Goal: Answer question/provide support: Share knowledge or assist other users

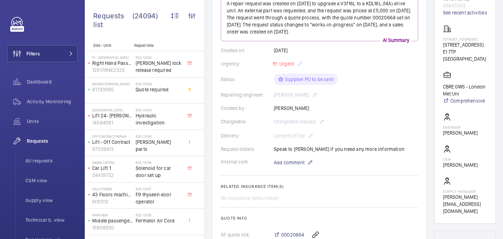
scroll to position [114, 0]
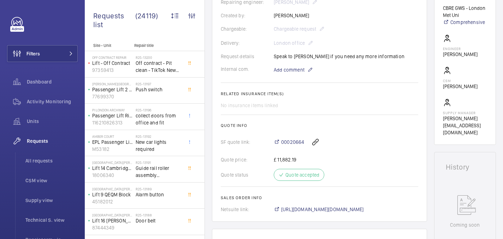
scroll to position [147, 0]
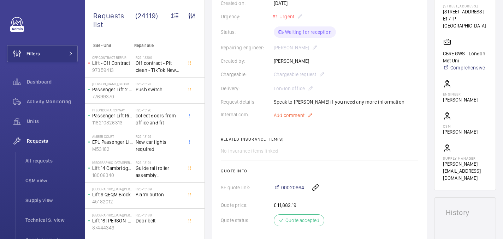
click at [298, 118] on span "Add comment" at bounding box center [289, 115] width 31 height 7
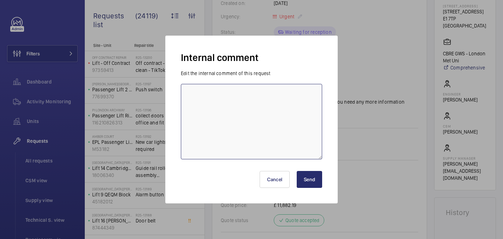
click at [261, 118] on textarea at bounding box center [251, 122] width 141 height 76
click at [226, 95] on textarea "On order, eta 6th Oct" at bounding box center [251, 122] width 141 height 76
click at [249, 91] on textarea "On order, eta 6th Oct" at bounding box center [251, 122] width 141 height 76
type textarea "On order, eta 6th Oct - 02/10 india"
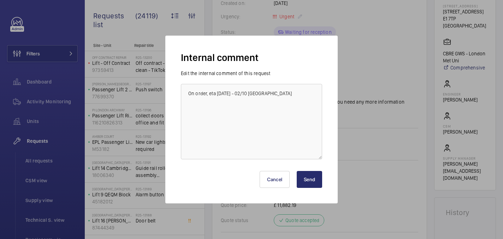
click at [298, 175] on button "Send" at bounding box center [309, 179] width 25 height 17
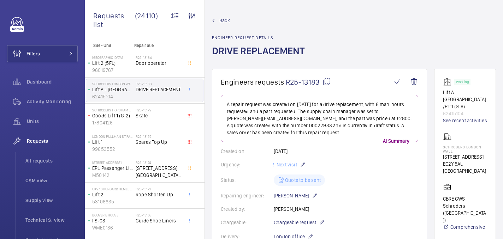
scroll to position [257, 0]
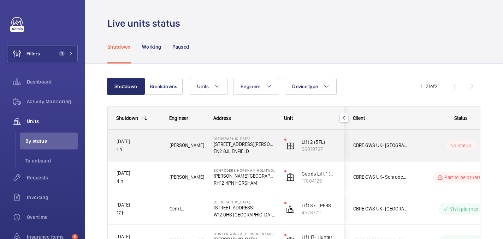
click at [202, 149] on span "[PERSON_NAME]" at bounding box center [186, 146] width 35 height 8
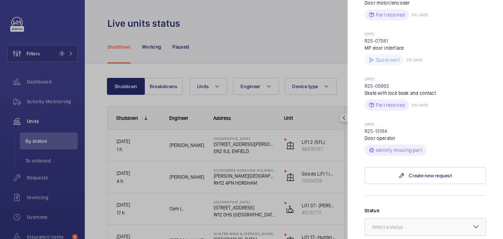
scroll to position [380, 0]
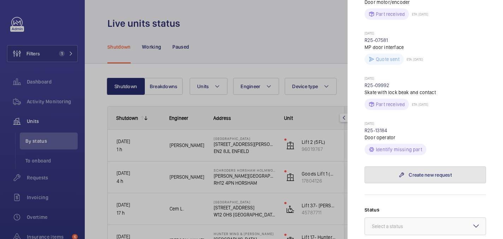
click at [424, 167] on link "Create new request" at bounding box center [424, 175] width 121 height 17
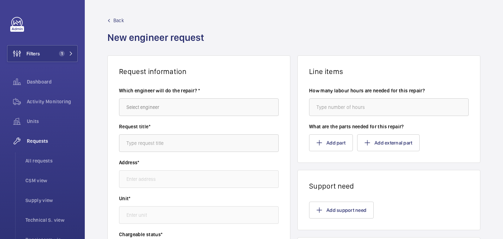
type input "Chase Farm Hospital 127 The Ridgeway, EN2 8JL ENFIELD"
type input "96019767 - Lift 2 (5FL)"
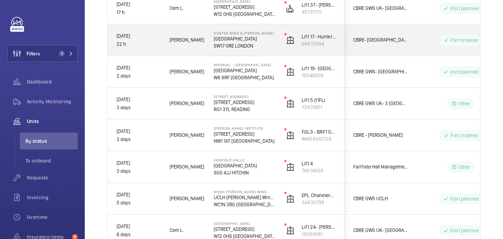
scroll to position [65, 0]
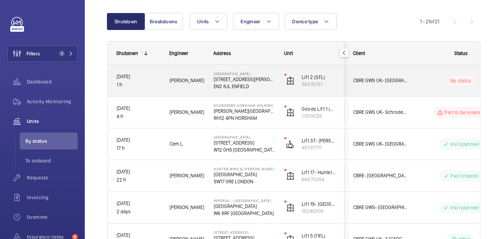
click at [199, 85] on div "[PERSON_NAME]" at bounding box center [182, 81] width 43 height 22
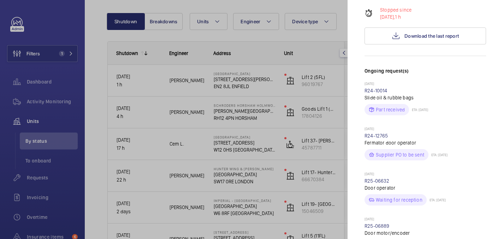
scroll to position [141, 0]
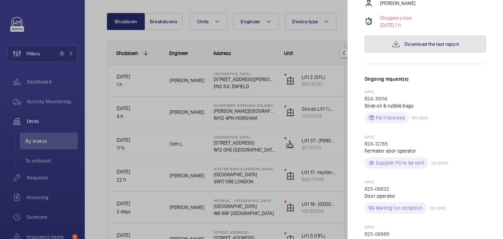
click at [430, 41] on span "Download the last report" at bounding box center [431, 44] width 54 height 6
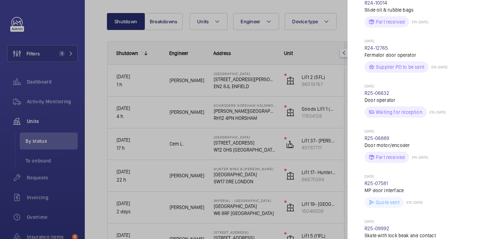
scroll to position [405, 0]
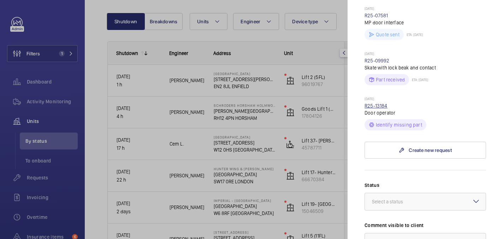
click at [375, 103] on link "R25-13184" at bounding box center [375, 106] width 23 height 6
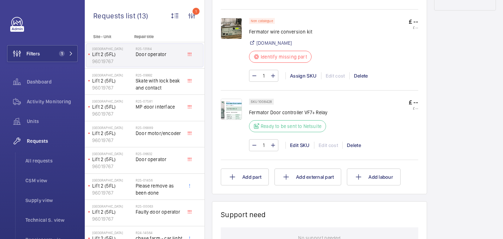
click at [233, 29] on img at bounding box center [231, 28] width 21 height 21
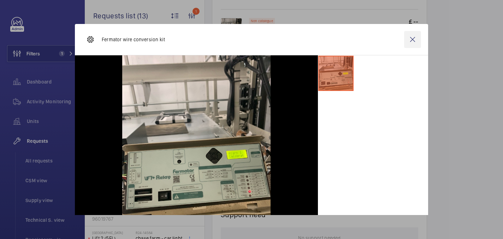
click at [414, 40] on wm-front-icon-button at bounding box center [412, 39] width 17 height 17
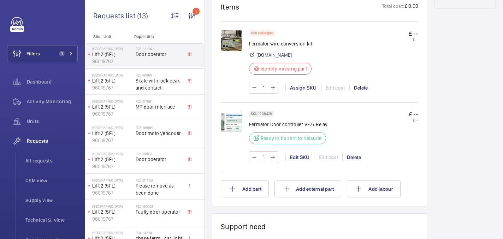
scroll to position [405, 0]
click at [259, 42] on p "Fermator wire conversion kit" at bounding box center [280, 43] width 63 height 7
copy div "Fermator wire conversion kit"
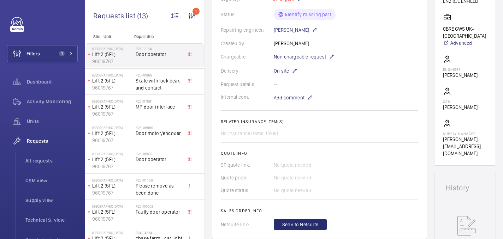
scroll to position [0, 0]
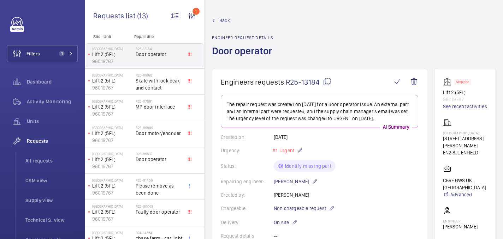
click at [326, 82] on mat-icon at bounding box center [327, 82] width 8 height 8
copy div "Fermator wire conversion kit"
click at [453, 133] on p "[GEOGRAPHIC_DATA]" at bounding box center [465, 133] width 44 height 4
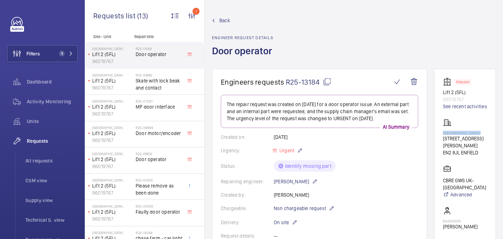
copy p "[GEOGRAPHIC_DATA]"
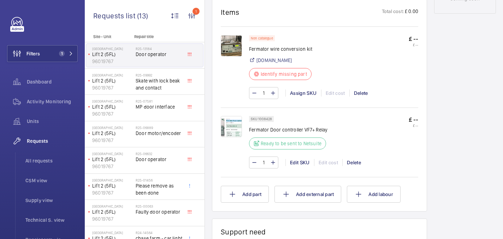
scroll to position [452, 0]
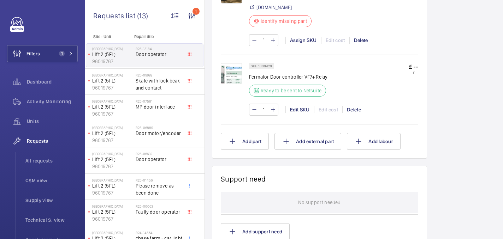
click at [281, 79] on p "Fermator Door controller VF7+ Relay" at bounding box center [288, 76] width 78 height 7
copy div "Fermator Door controller VF7+ Relay"
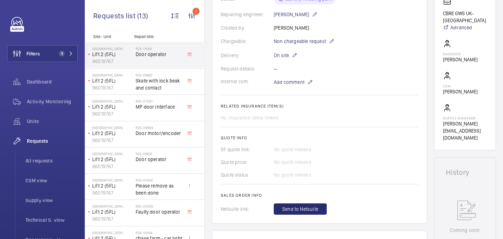
scroll to position [124, 0]
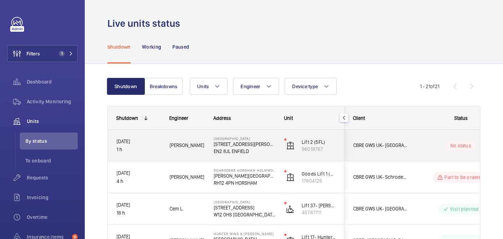
click at [419, 138] on div "No status" at bounding box center [456, 146] width 96 height 24
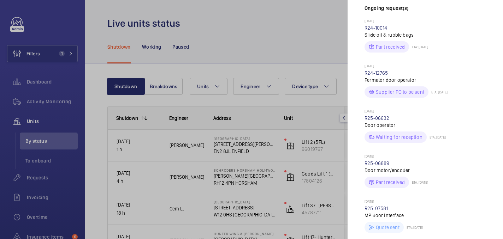
scroll to position [429, 0]
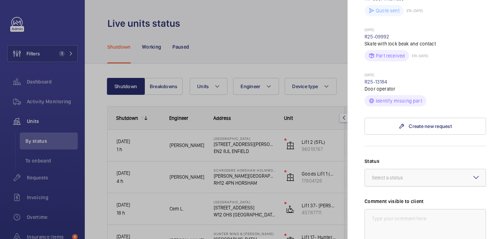
click at [405, 169] on div at bounding box center [425, 177] width 121 height 17
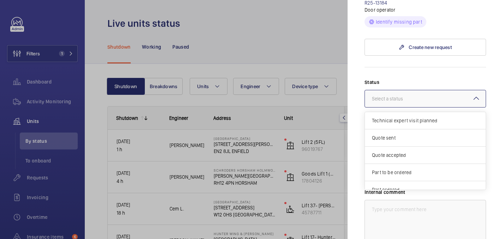
scroll to position [571, 0]
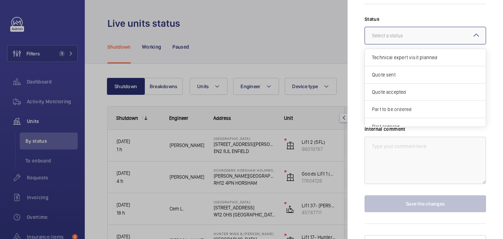
click at [394, 106] on span "Part to be ordered" at bounding box center [425, 109] width 107 height 7
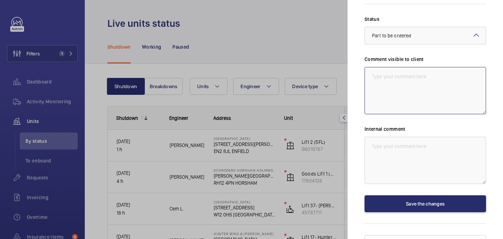
click at [389, 75] on textarea at bounding box center [424, 90] width 121 height 47
click at [394, 67] on textarea "WM ACTION: Sourcing parts, ETA TBc. 02/10" at bounding box center [424, 90] width 121 height 47
type textarea "WM ACTION: Sourcing parts, ETA TBc. 02/10"
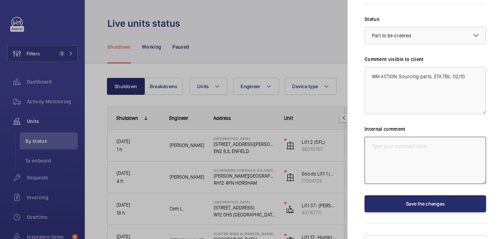
click at [396, 141] on textarea at bounding box center [424, 160] width 121 height 47
paste textarea "WM ACTION: Sourcing parts, ETA TBc. 02/10"
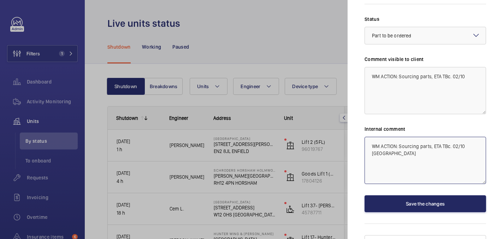
type textarea "WM ACTION: Sourcing parts, ETA TBc. 02/10 [GEOGRAPHIC_DATA]"
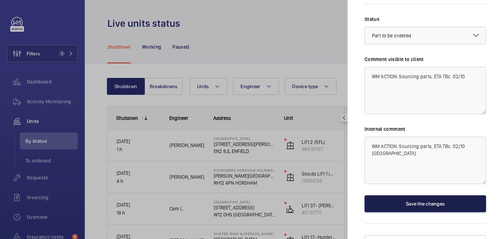
click at [426, 196] on button "Save the changes" at bounding box center [424, 204] width 121 height 17
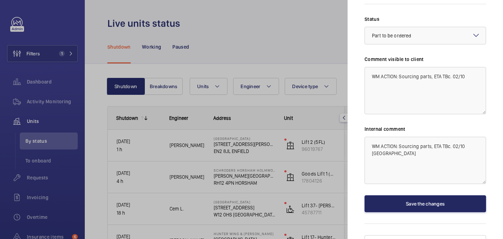
scroll to position [0, 0]
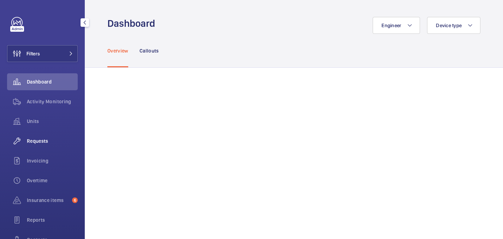
click at [41, 147] on div "Requests" at bounding box center [42, 141] width 71 height 17
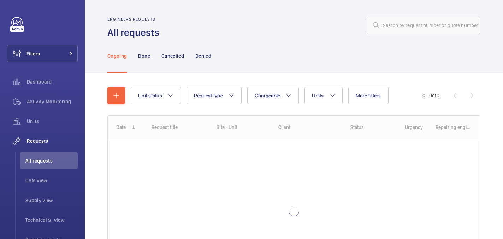
click at [382, 35] on div "Engineers requests All requests" at bounding box center [293, 28] width 373 height 22
click at [386, 25] on input "text" at bounding box center [423, 26] width 114 height 18
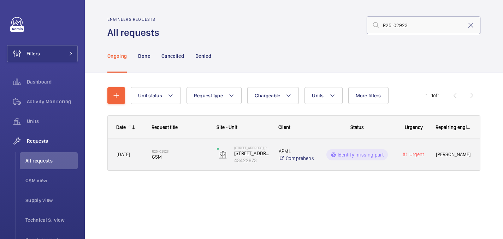
type input "R25-02923"
click at [173, 151] on h2 "R25-02923" at bounding box center [180, 151] width 56 height 4
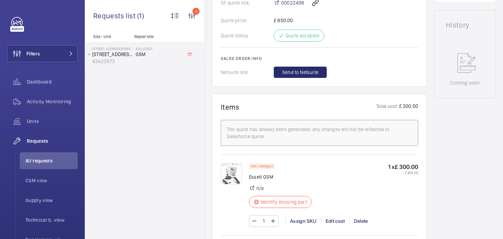
scroll to position [409, 0]
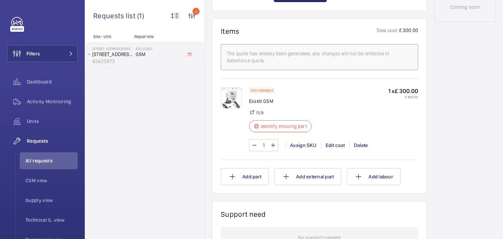
click at [230, 98] on img at bounding box center [231, 98] width 21 height 21
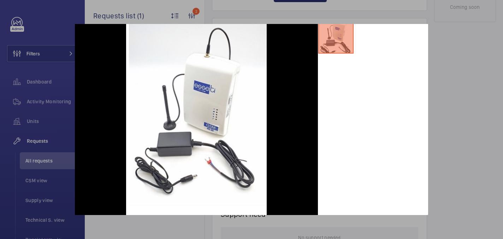
scroll to position [0, 0]
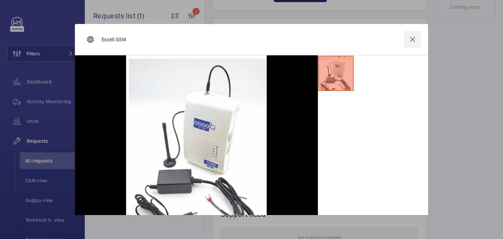
drag, startPoint x: 419, startPoint y: 37, endPoint x: 413, endPoint y: 46, distance: 10.9
click at [419, 37] on wm-front-icon-button at bounding box center [412, 39] width 17 height 17
